Goal: Task Accomplishment & Management: Manage account settings

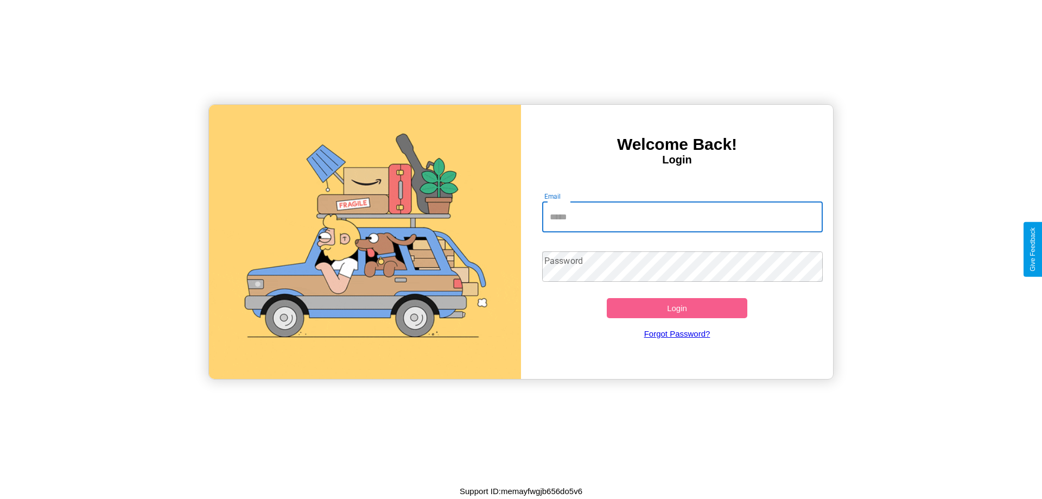
click at [682, 217] on input "Email" at bounding box center [682, 217] width 281 height 30
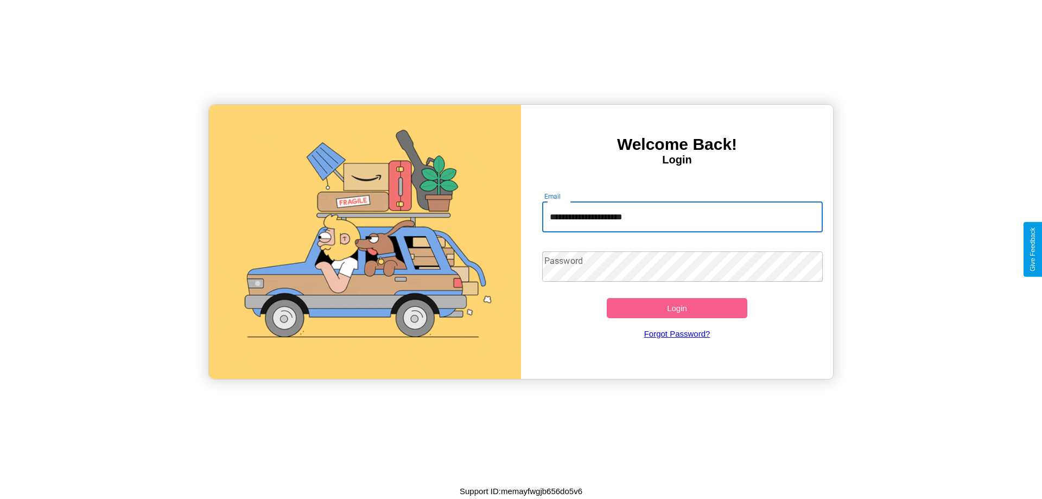
type input "**********"
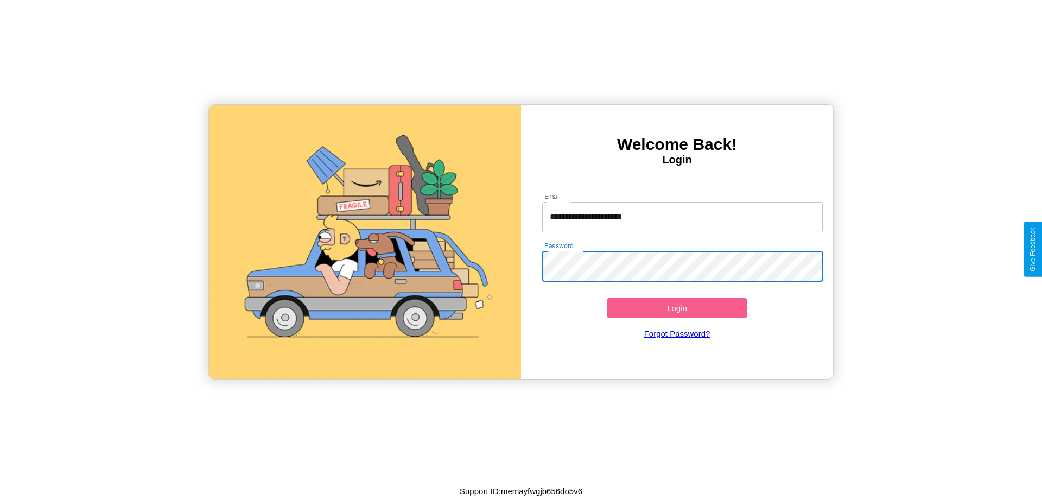
click at [677, 308] on button "Login" at bounding box center [677, 308] width 141 height 20
